Goal: Find specific page/section

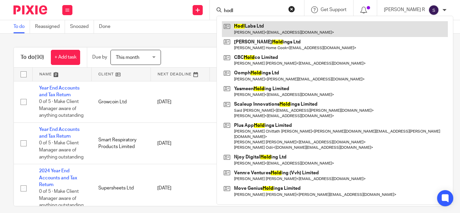
type input "hodl"
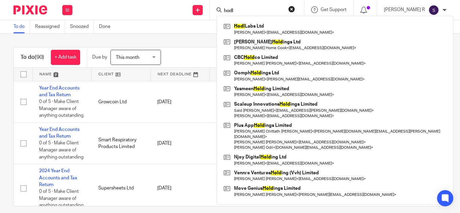
drag, startPoint x: 268, startPoint y: 30, endPoint x: 218, endPoint y: 39, distance: 50.8
click at [268, 30] on link at bounding box center [335, 29] width 226 height 16
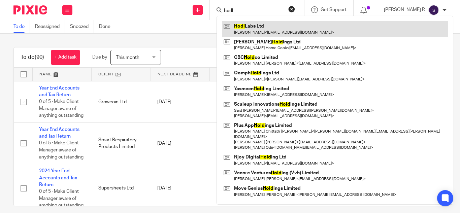
click at [273, 27] on link at bounding box center [335, 29] width 226 height 16
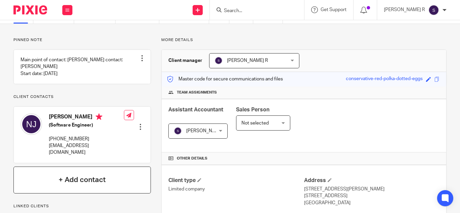
scroll to position [67, 0]
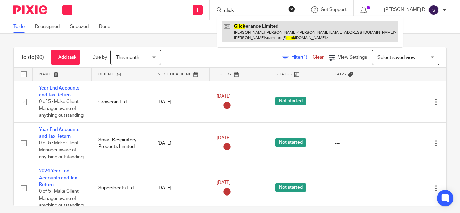
type input "click"
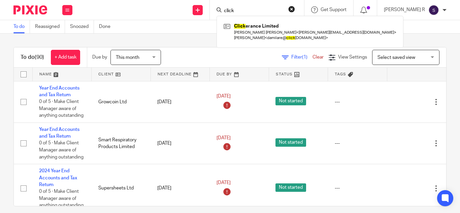
click at [177, 31] on div "To do Reassigned Snoozed Done" at bounding box center [230, 26] width 460 height 13
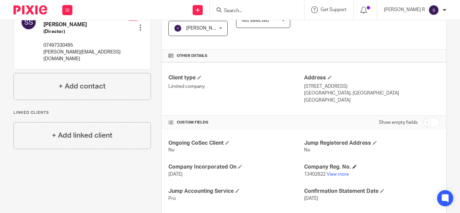
scroll to position [202, 0]
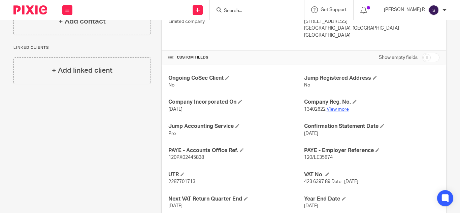
click at [337, 108] on link "View more" at bounding box center [338, 109] width 22 height 5
